Goal: Information Seeking & Learning: Learn about a topic

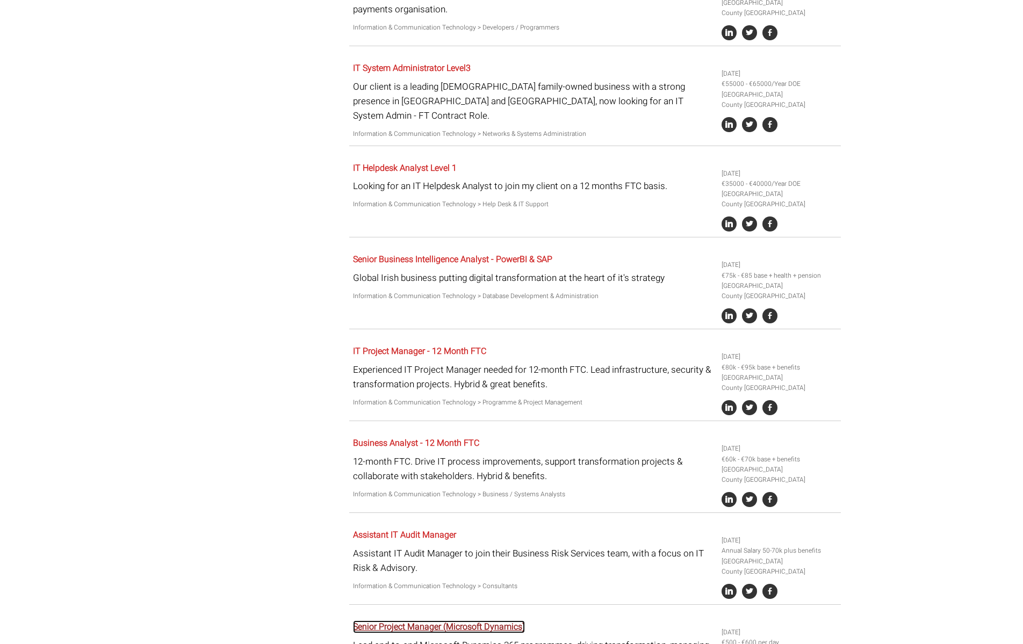
scroll to position [1176, 0]
